Goal: Information Seeking & Learning: Learn about a topic

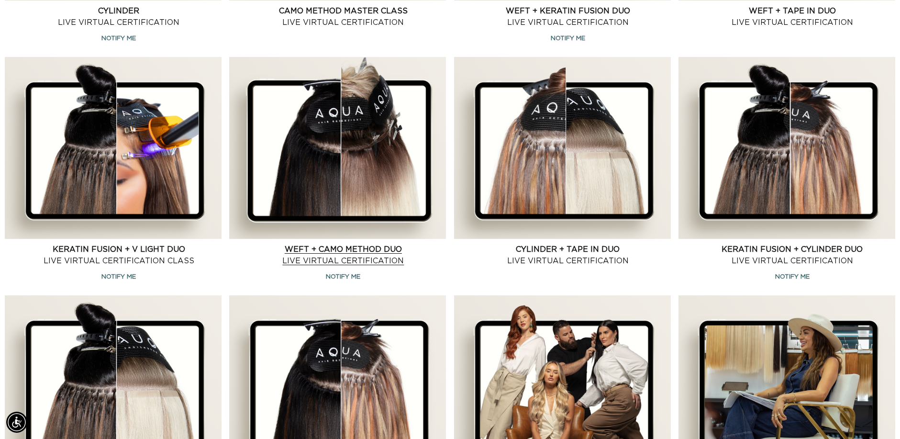
scroll to position [967, 0]
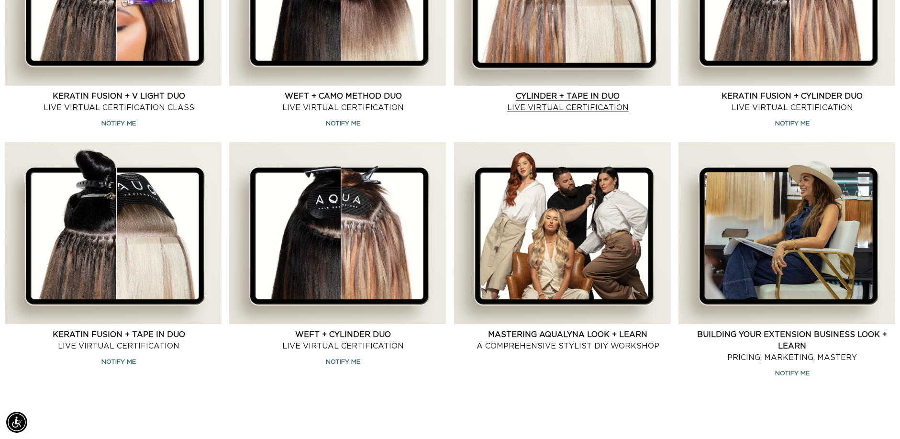
click at [596, 329] on link "Mastering AquaLyna Look + Learn A Comprehensive Stylist DIY Workshop" at bounding box center [568, 340] width 206 height 23
click at [606, 329] on link "Mastering AquaLyna Look + Learn A Comprehensive Stylist DIY Workshop" at bounding box center [568, 340] width 206 height 23
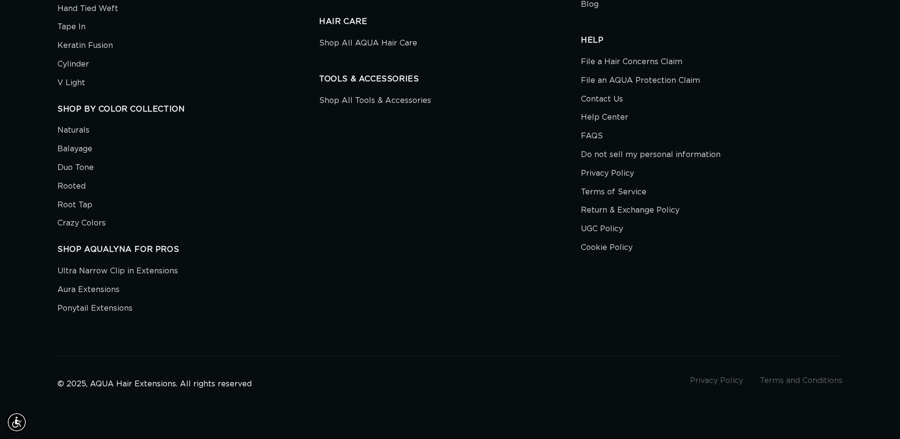
scroll to position [0, 0]
click at [589, 90] on link "Contact Us" at bounding box center [602, 99] width 42 height 19
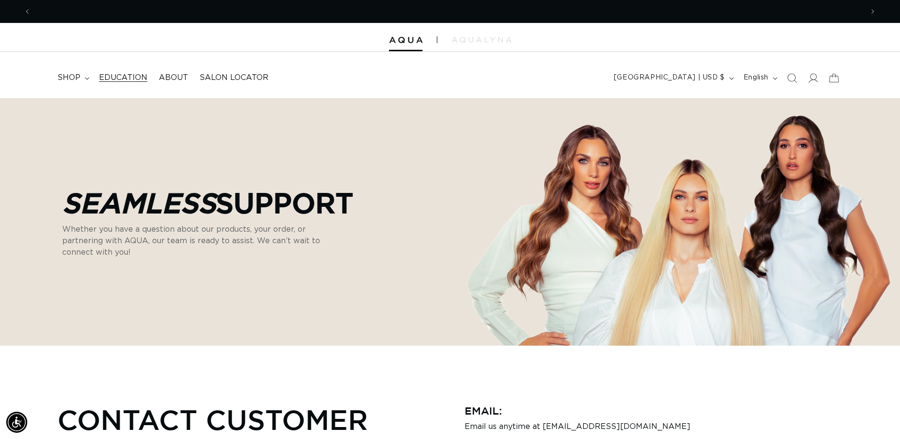
scroll to position [0, 828]
click at [139, 79] on span "Education" at bounding box center [123, 78] width 48 height 10
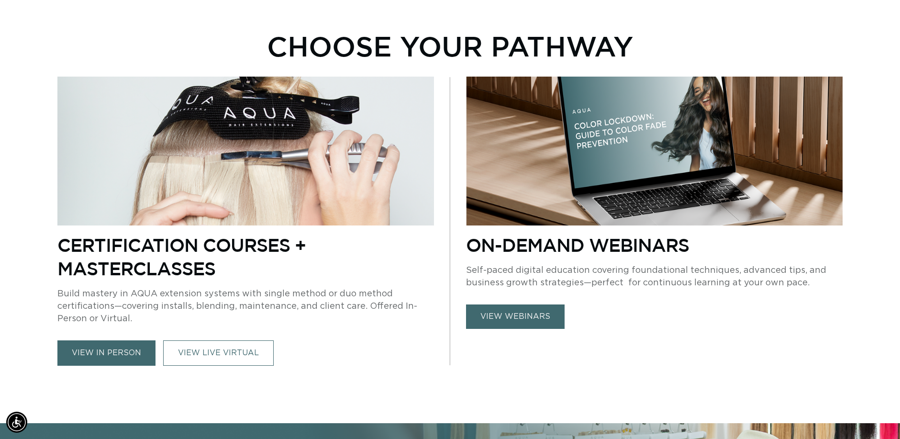
scroll to position [527, 0]
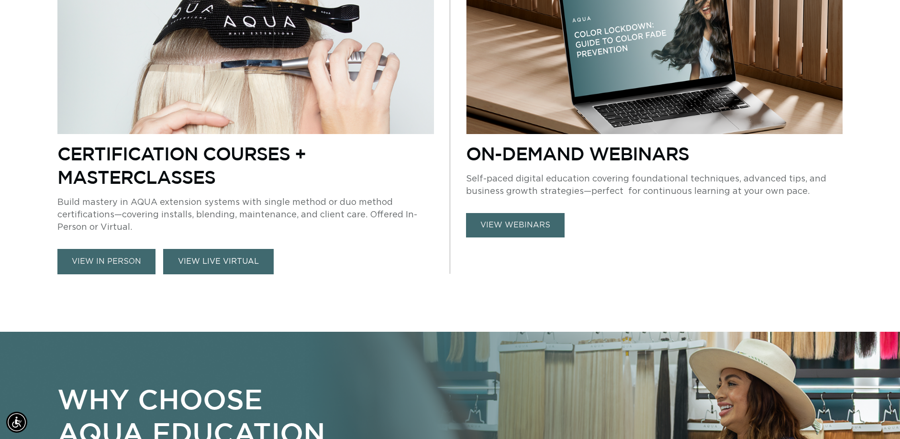
click at [196, 274] on link "VIEW LIVE VIRTUAL" at bounding box center [218, 261] width 111 height 25
click at [133, 273] on link "view in person" at bounding box center [106, 261] width 98 height 25
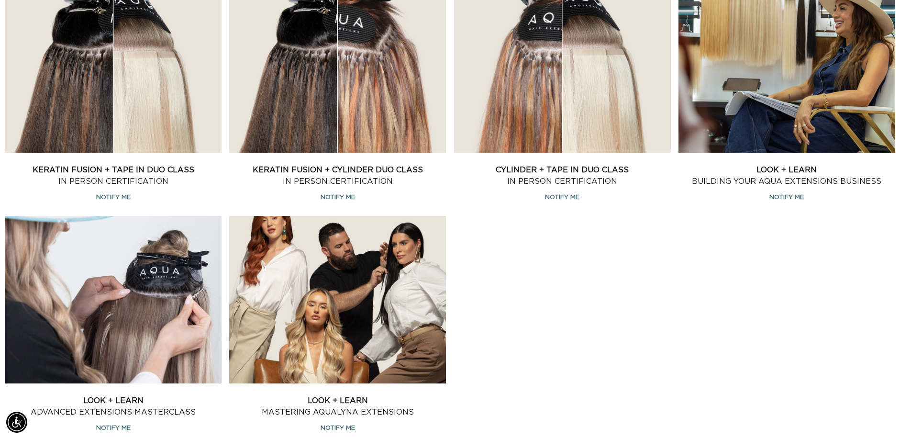
scroll to position [0, 1657]
